Goal: Information Seeking & Learning: Check status

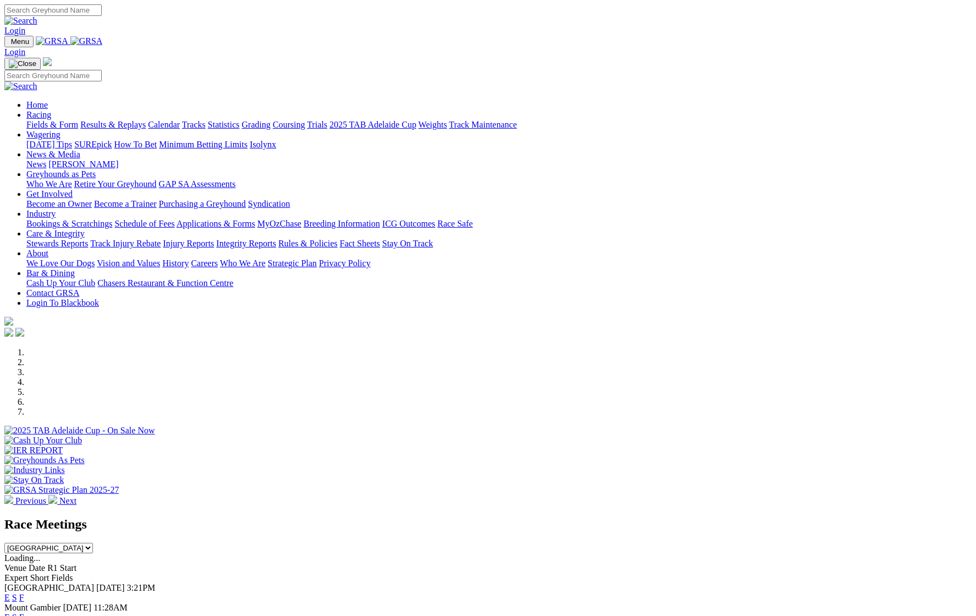
click at [146, 120] on link "Results & Replays" at bounding box center [112, 124] width 65 height 9
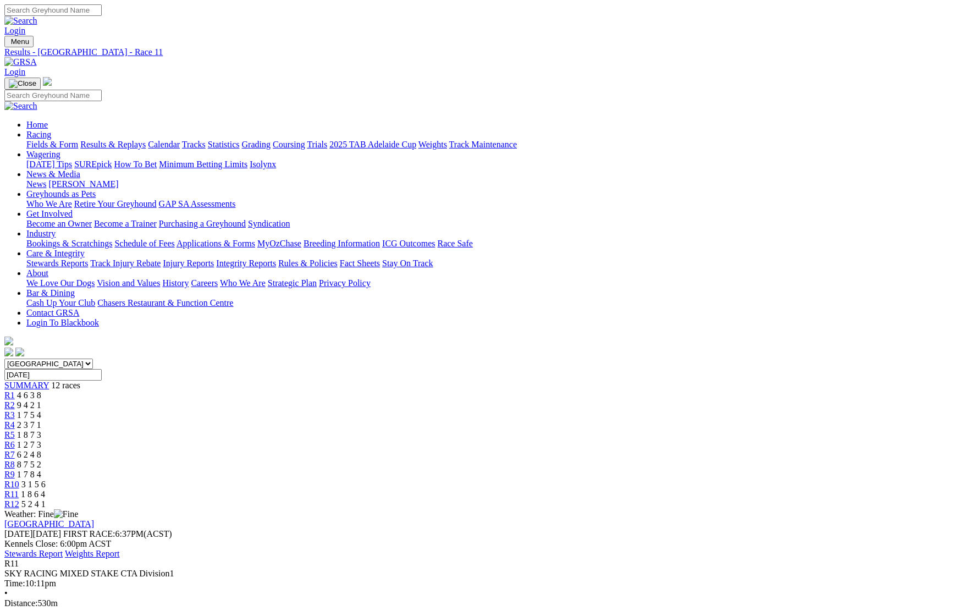
drag, startPoint x: 223, startPoint y: 524, endPoint x: 230, endPoint y: 520, distance: 7.9
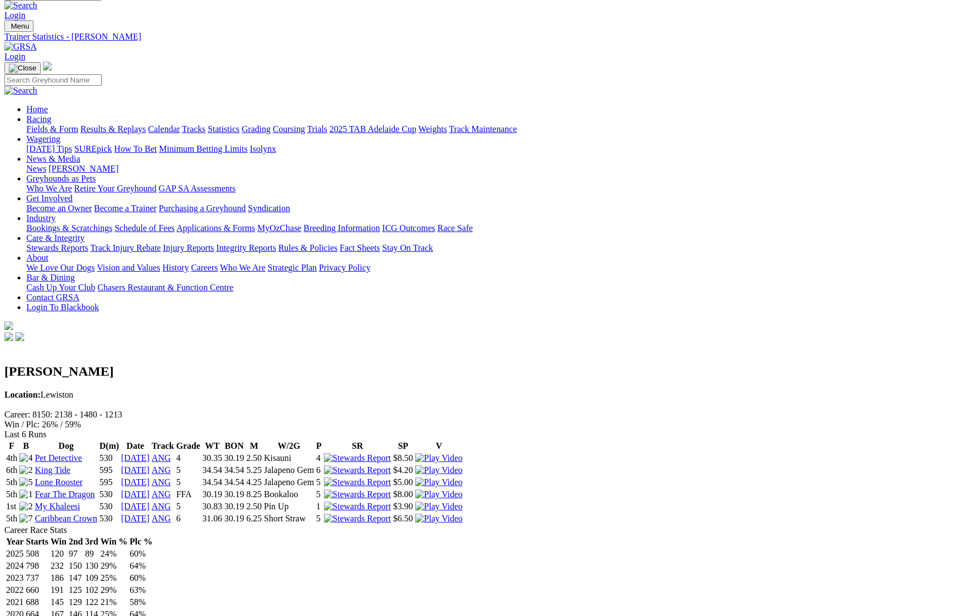
scroll to position [25, 0]
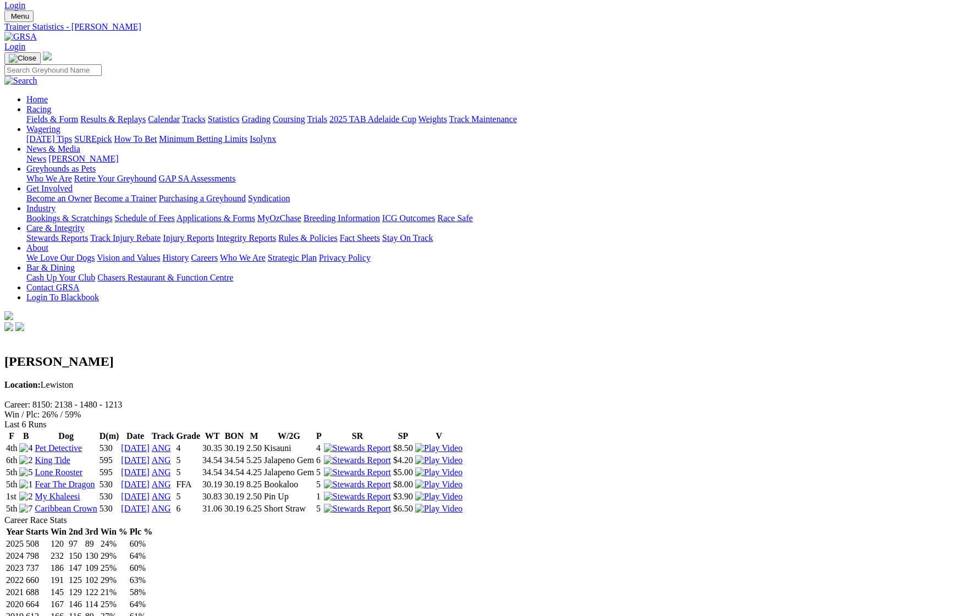
click at [146, 114] on link "Results & Replays" at bounding box center [112, 118] width 65 height 9
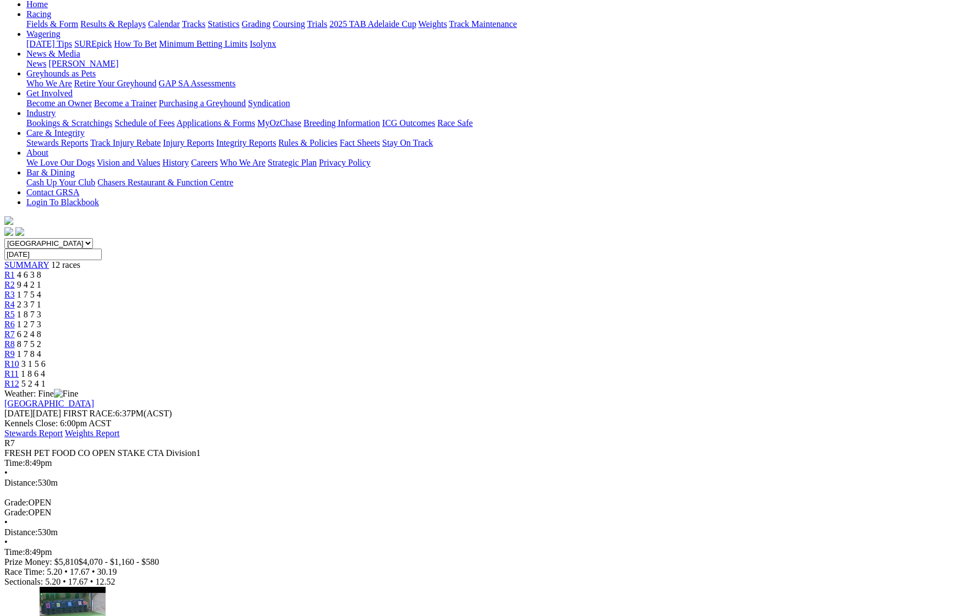
scroll to position [120, 0]
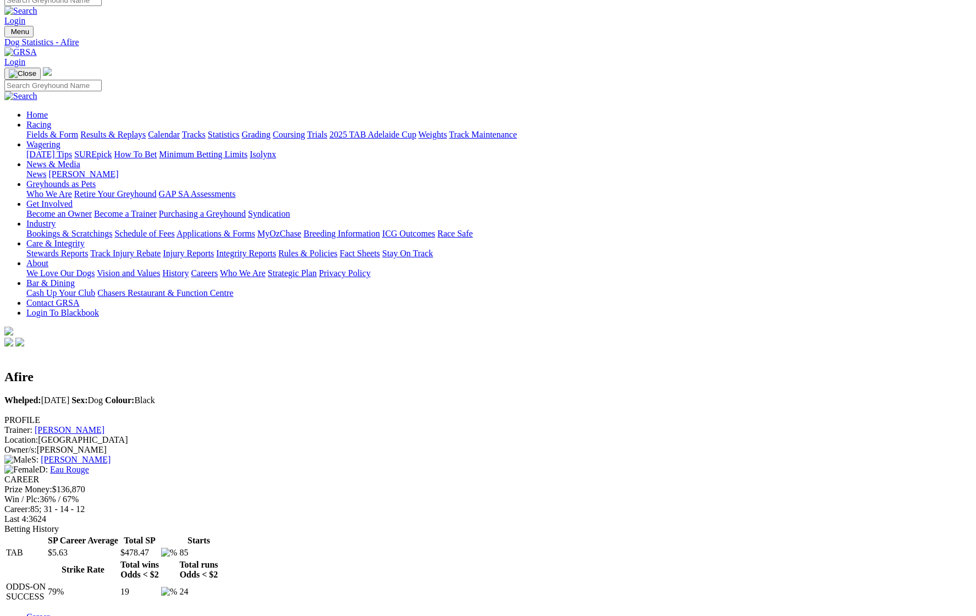
scroll to position [7, 0]
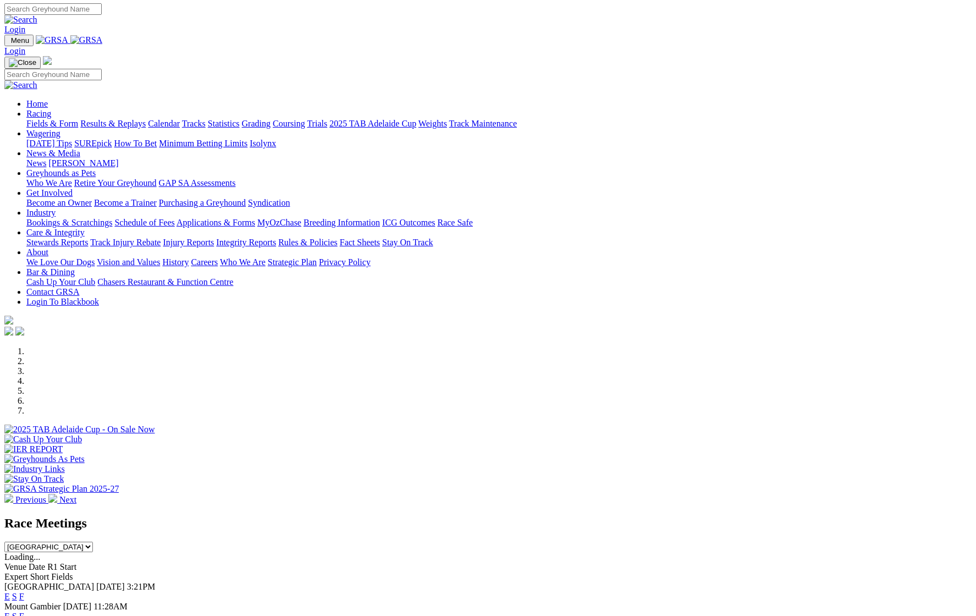
scroll to position [1, 0]
click at [146, 119] on link "Results & Replays" at bounding box center [112, 123] width 65 height 9
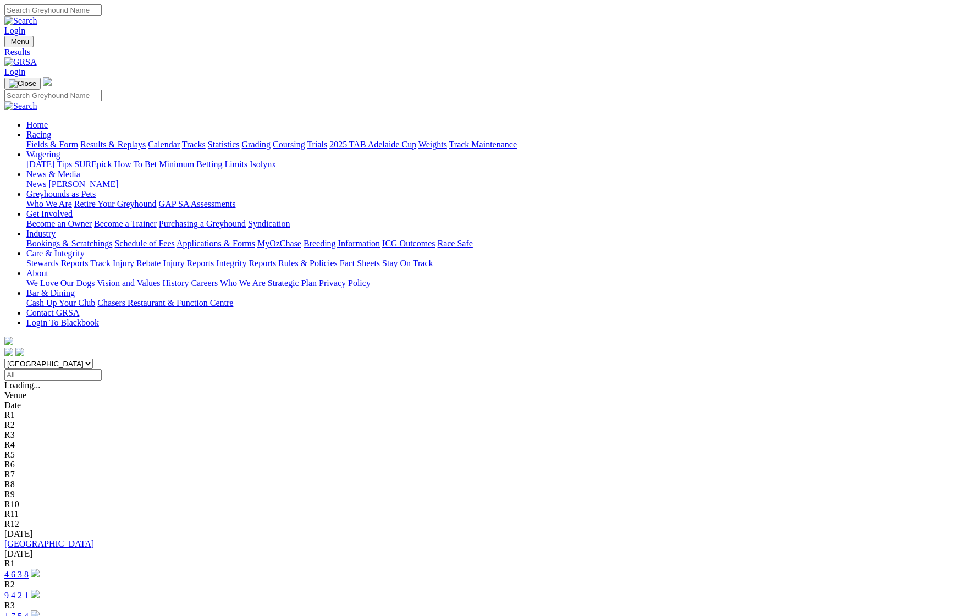
click at [29, 590] on link "9 4 2 1" at bounding box center [16, 594] width 24 height 9
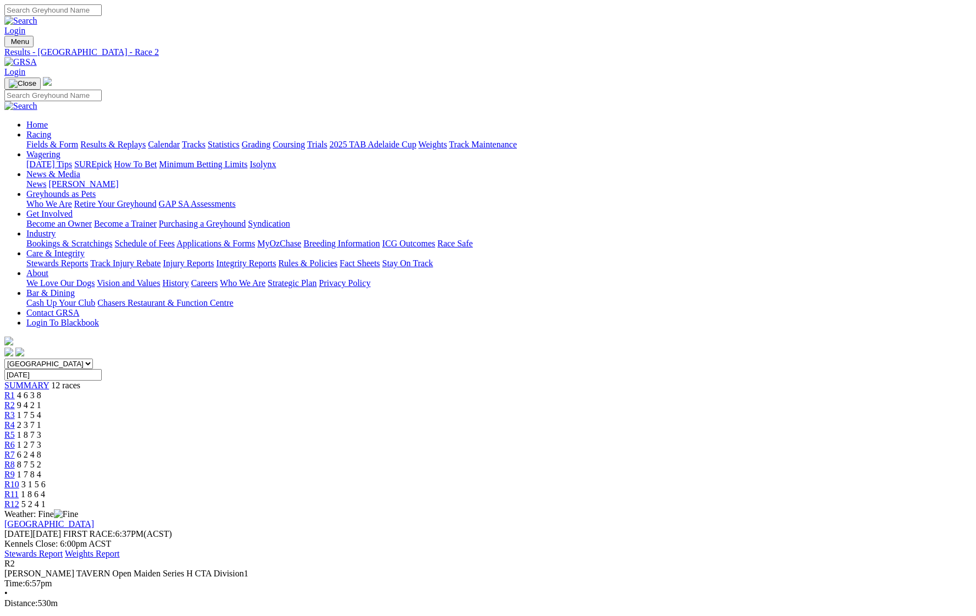
click at [15, 410] on span "R3" at bounding box center [9, 414] width 10 height 9
click at [41, 420] on span "2 3 7 1" at bounding box center [29, 424] width 24 height 9
click at [437, 430] on div "R5 1 8 7 3" at bounding box center [487, 435] width 967 height 10
click at [41, 420] on span "2 3 7 1" at bounding box center [29, 424] width 24 height 9
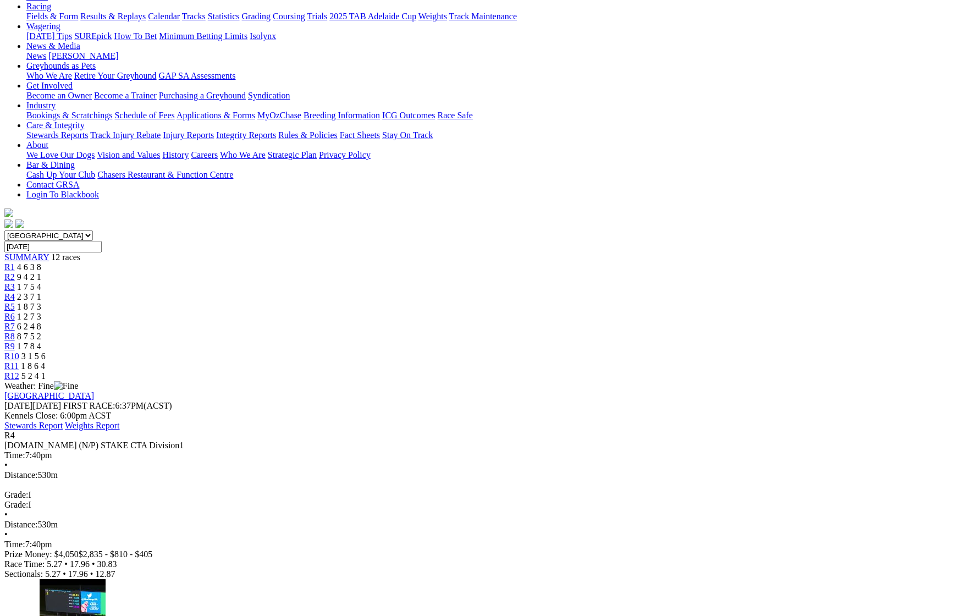
scroll to position [126, 0]
